Goal: Information Seeking & Learning: Learn about a topic

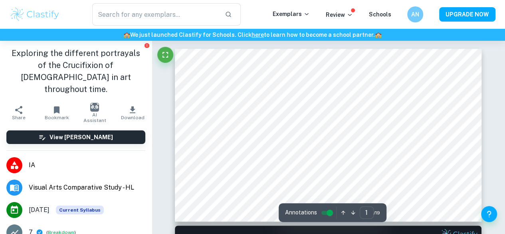
scroll to position [33, 0]
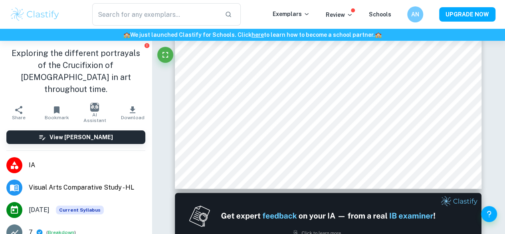
click at [114, 162] on li "IA" at bounding box center [76, 165] width 152 height 22
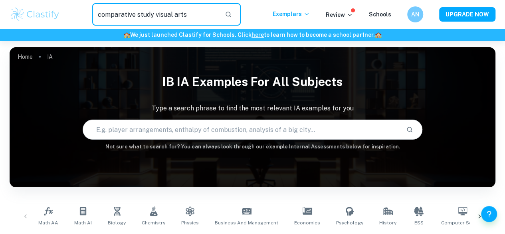
type input "comparative study visual arts"
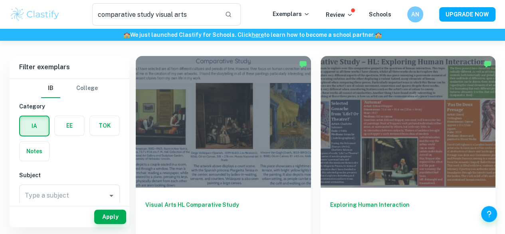
scroll to position [32, 0]
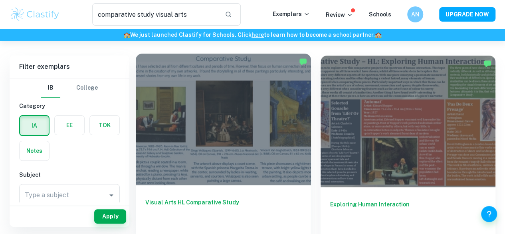
click at [210, 91] on div at bounding box center [223, 119] width 175 height 131
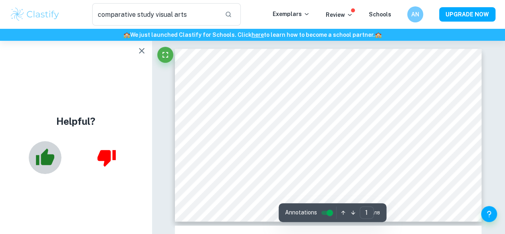
click at [40, 154] on icon "button" at bounding box center [45, 157] width 20 height 20
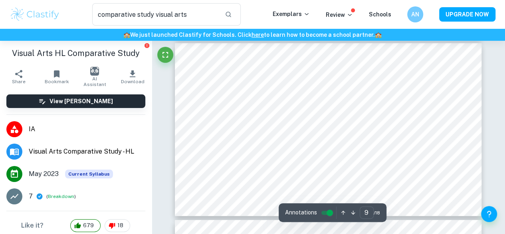
scroll to position [1568, 0]
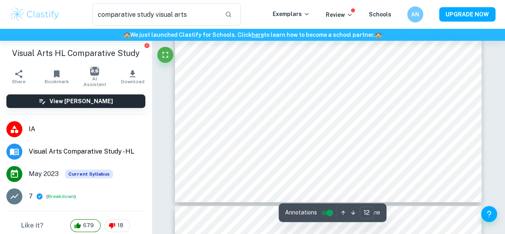
type input "13"
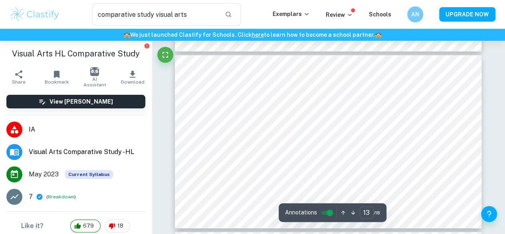
scroll to position [2262, 0]
